Goal: Task Accomplishment & Management: Use online tool/utility

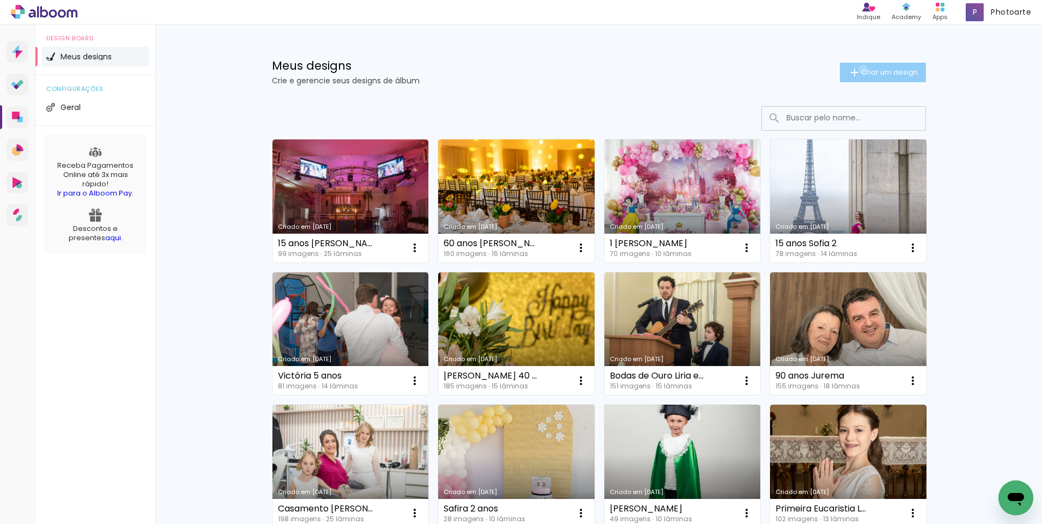
click at [861, 69] on span "Criar um design" at bounding box center [889, 72] width 57 height 7
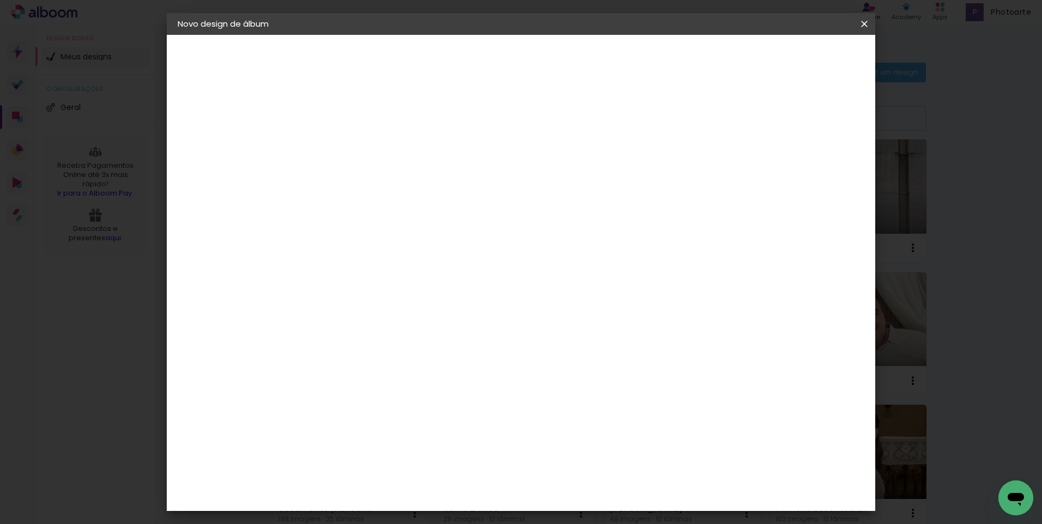
click at [356, 154] on input at bounding box center [356, 146] width 0 height 17
type input "[PERSON_NAME] -"
type paper-input "[PERSON_NAME] -"
paste input "EuroTrip"
type input "[PERSON_NAME] - EuroTrip"
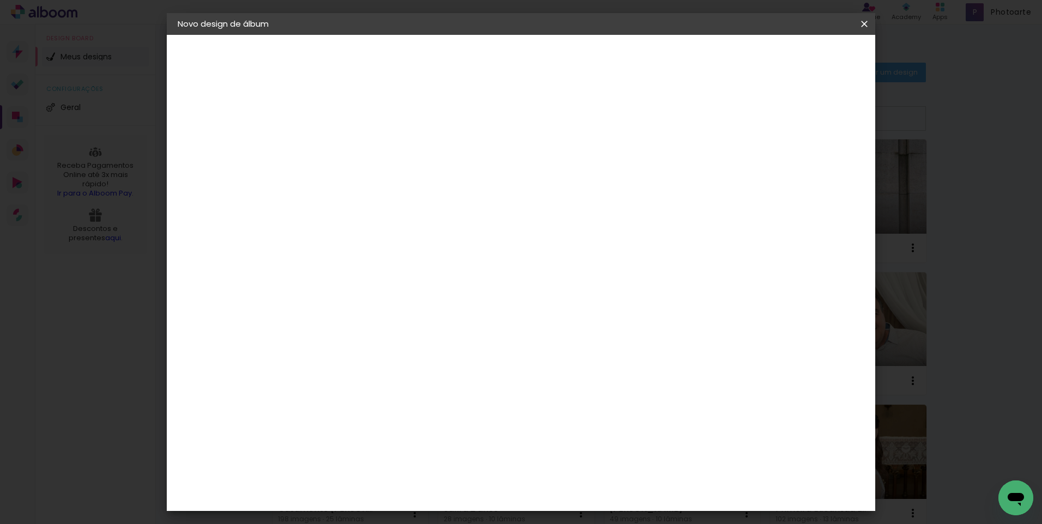
type paper-input "[PERSON_NAME] - EuroTrip"
click at [0, 0] on slot "Avançar" at bounding box center [0, 0] width 0 height 0
click at [396, 336] on div "Kasaphoto" at bounding box center [372, 340] width 47 height 9
click at [0, 0] on slot "Avançar" at bounding box center [0, 0] width 0 height 0
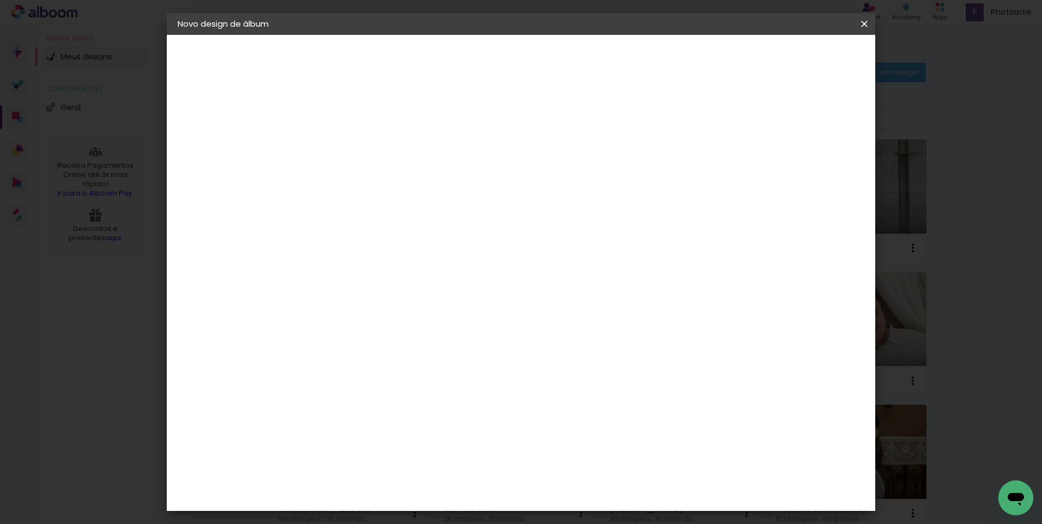
click at [398, 181] on input "text" at bounding box center [377, 189] width 43 height 17
click at [619, 178] on paper-item "Classic" at bounding box center [592, 181] width 218 height 22
click at [489, 185] on input "Classic" at bounding box center [423, 179] width 134 height 17
click at [585, 204] on paper-item "Slim" at bounding box center [588, 203] width 218 height 22
type input "Slim"
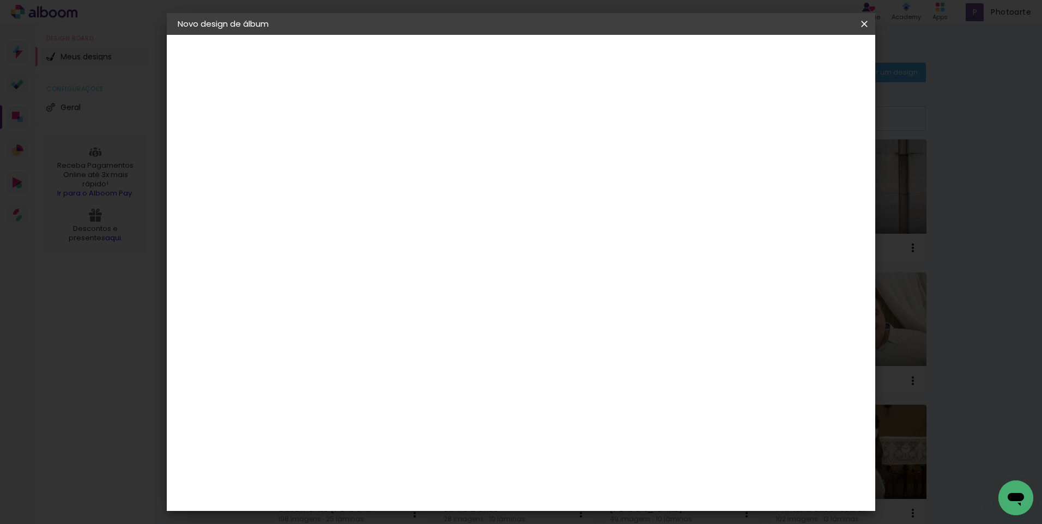
click at [489, 173] on input "Slim" at bounding box center [423, 179] width 134 height 17
